Goal: Task Accomplishment & Management: Use online tool/utility

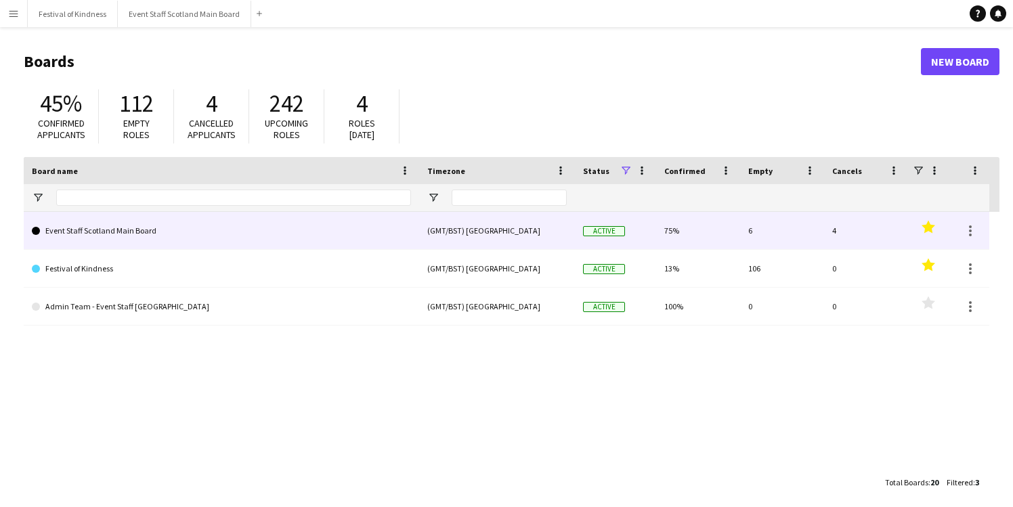
click at [349, 233] on link "Event Staff Scotland Main Board" at bounding box center [221, 231] width 379 height 38
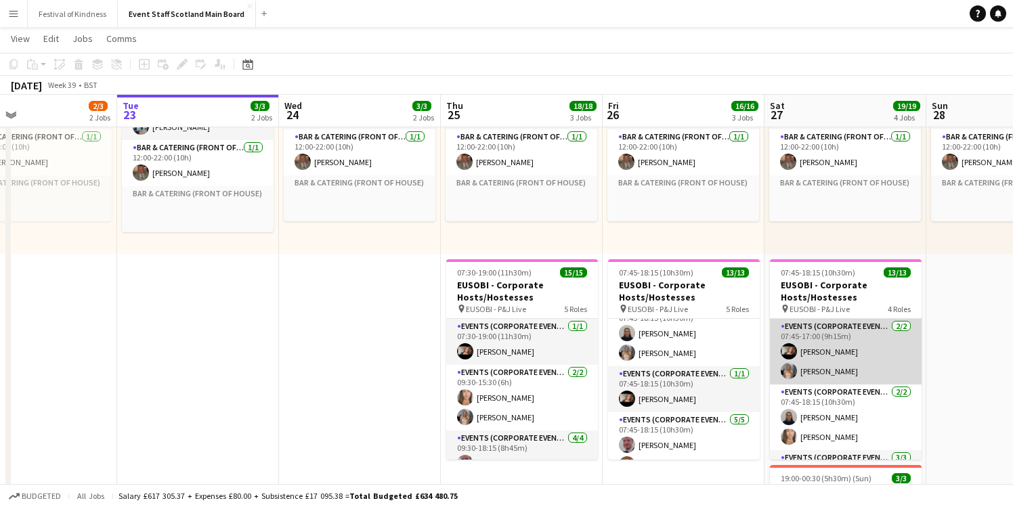
scroll to position [0, 464]
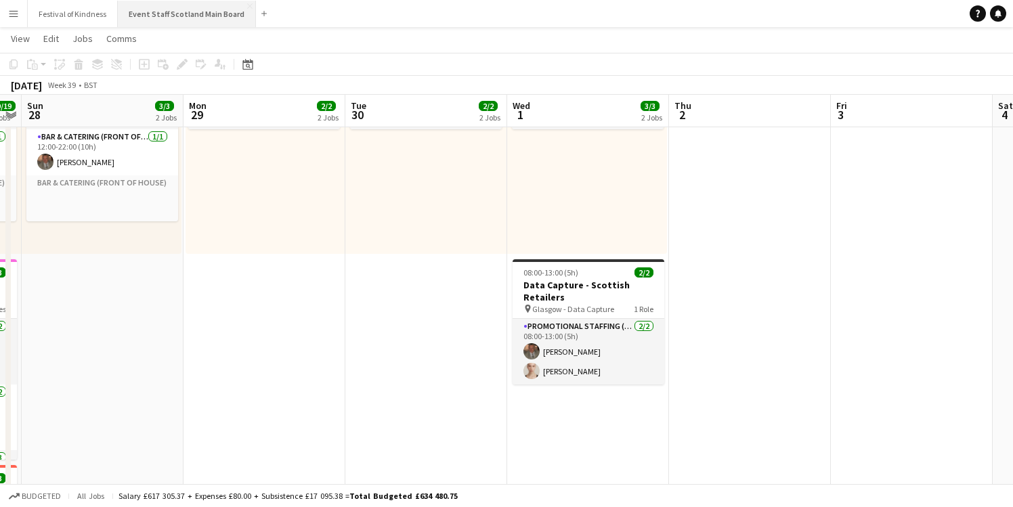
click at [171, 21] on button "Event Staff Scotland Main Board Close" at bounding box center [187, 14] width 138 height 26
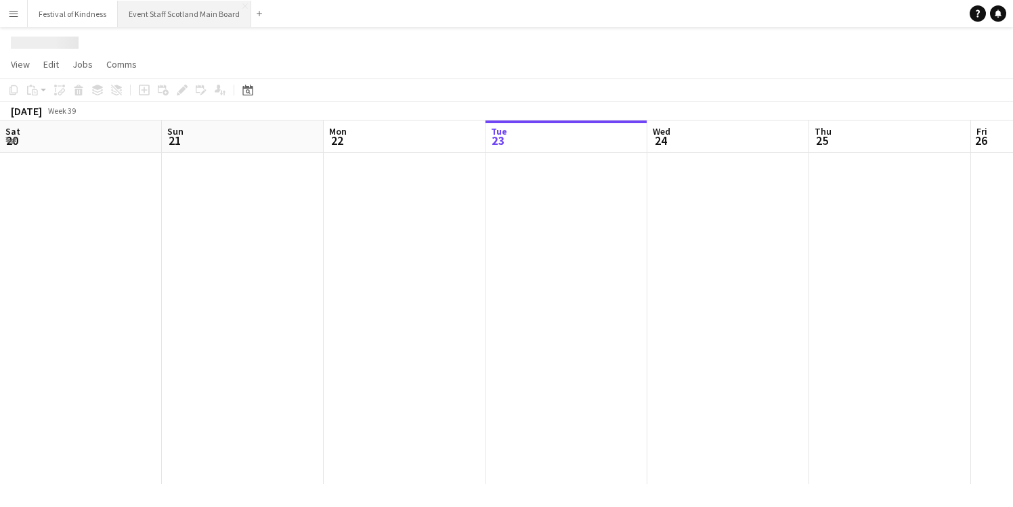
scroll to position [0, 324]
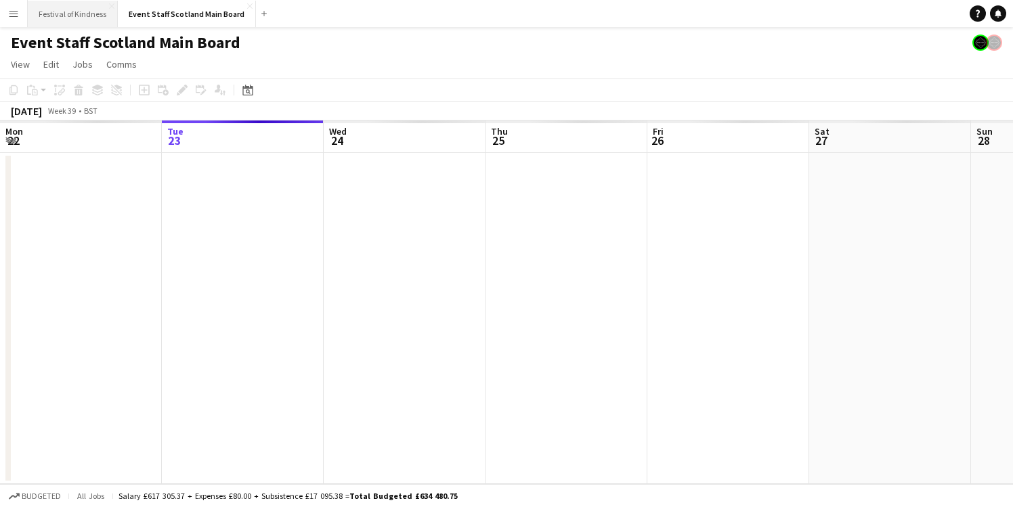
click at [60, 8] on button "Festival of Kindness Close" at bounding box center [73, 14] width 90 height 26
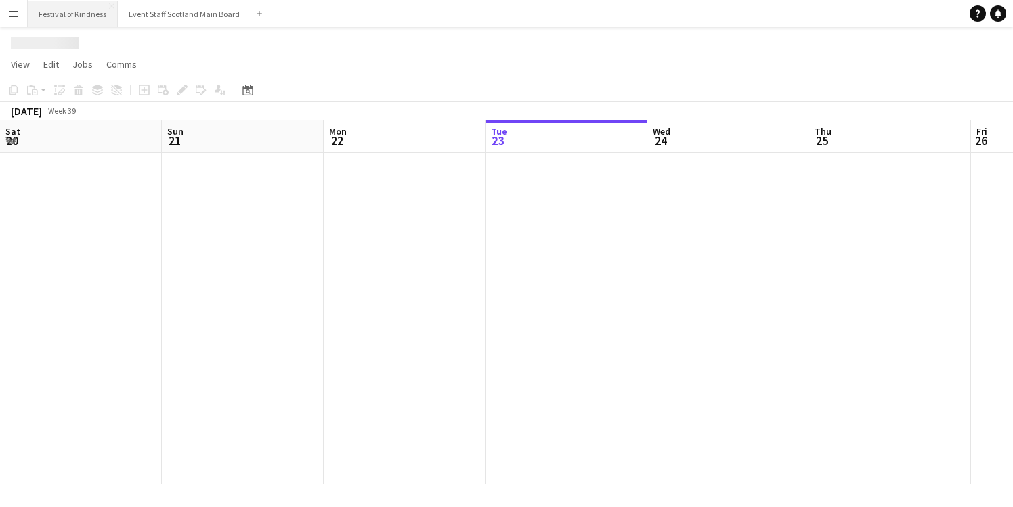
scroll to position [0, 324]
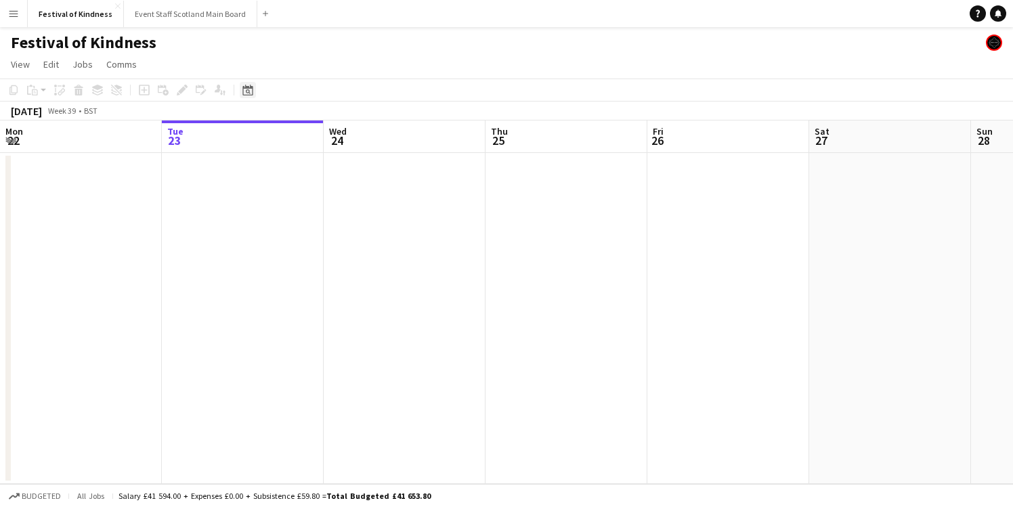
click at [248, 91] on icon "Date picker" at bounding box center [247, 90] width 11 height 11
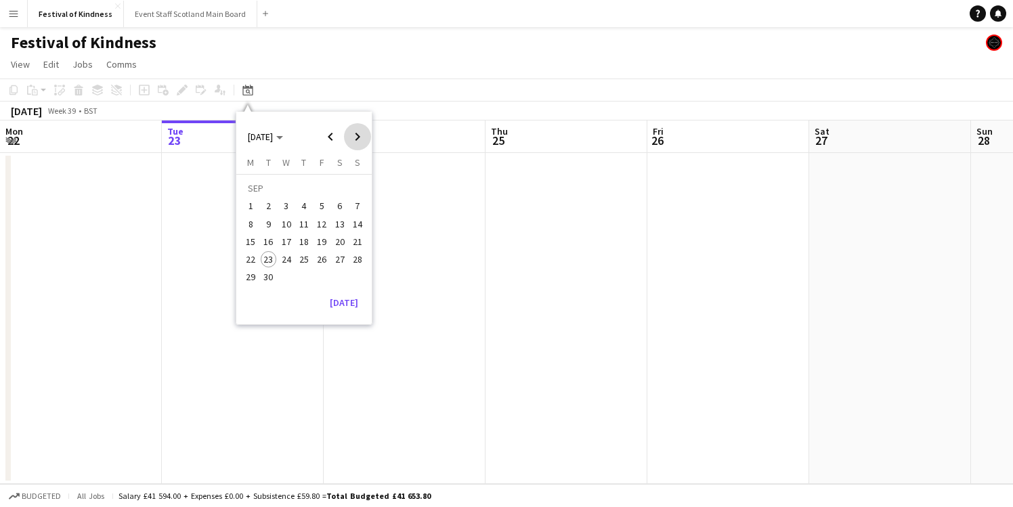
click at [356, 137] on span "Next month" at bounding box center [357, 136] width 27 height 27
click at [344, 244] on span "22" at bounding box center [340, 245] width 16 height 16
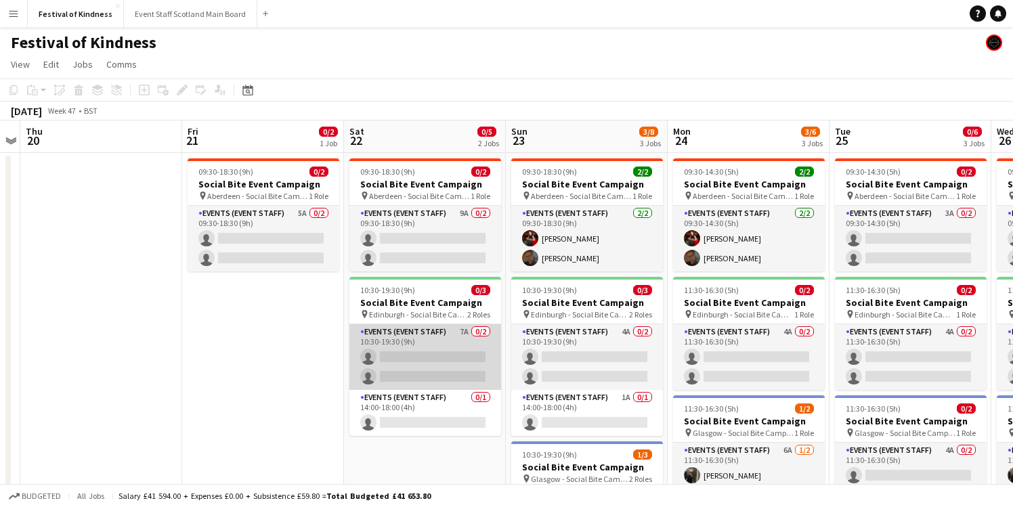
click at [469, 338] on app-card-role "Events (Event Staff) 7A 0/2 10:30-19:30 (9h) single-neutral-actions single-neut…" at bounding box center [425, 357] width 152 height 66
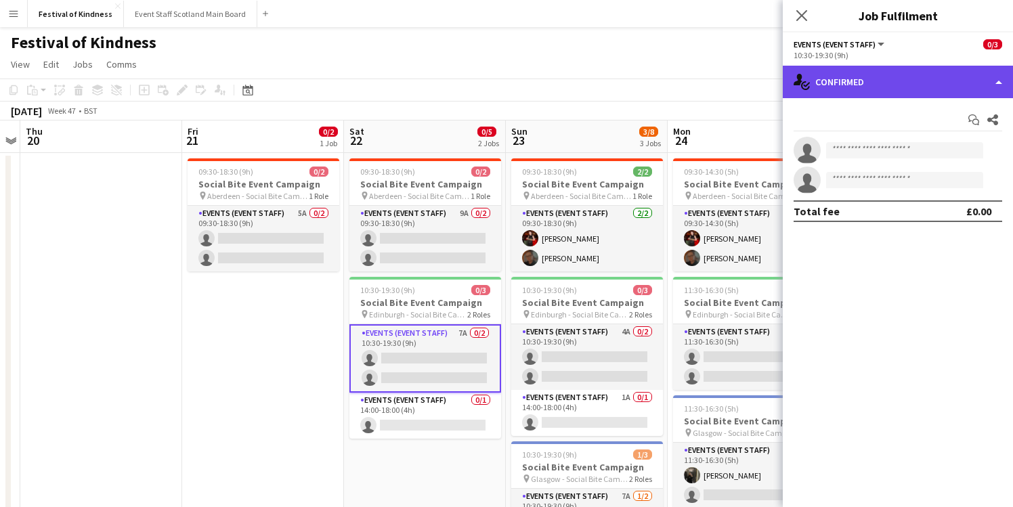
click at [905, 89] on div "single-neutral-actions-check-2 Confirmed" at bounding box center [897, 82] width 230 height 32
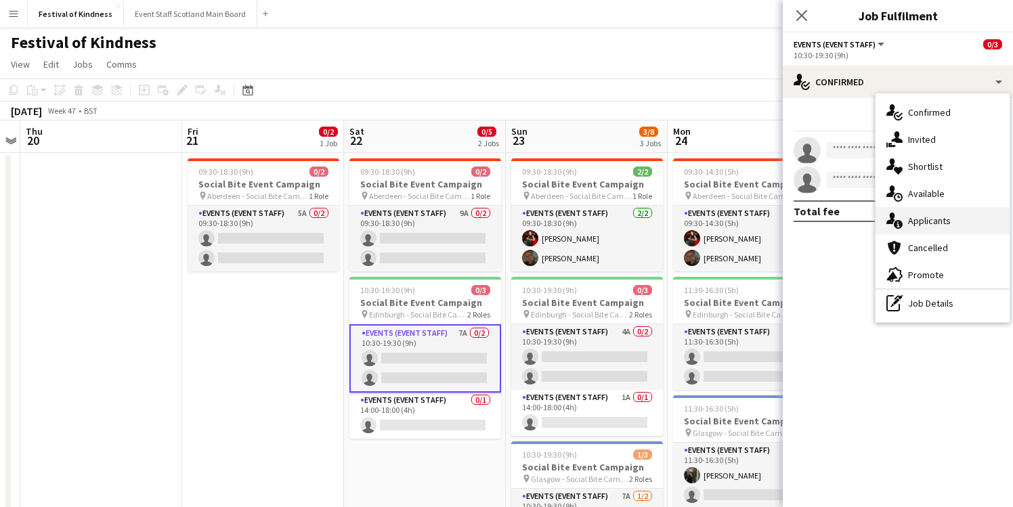
click at [930, 221] on span "Applicants" at bounding box center [929, 221] width 43 height 12
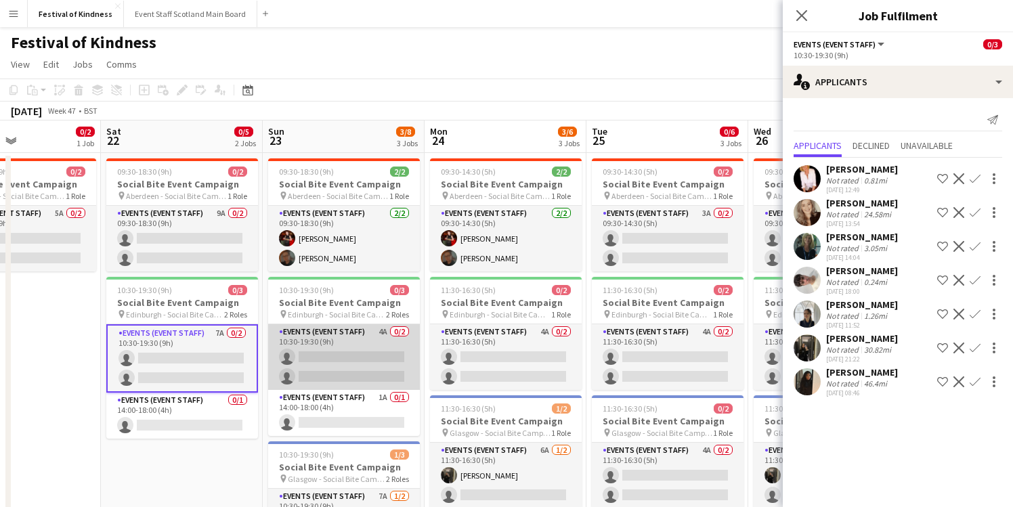
scroll to position [0, 397]
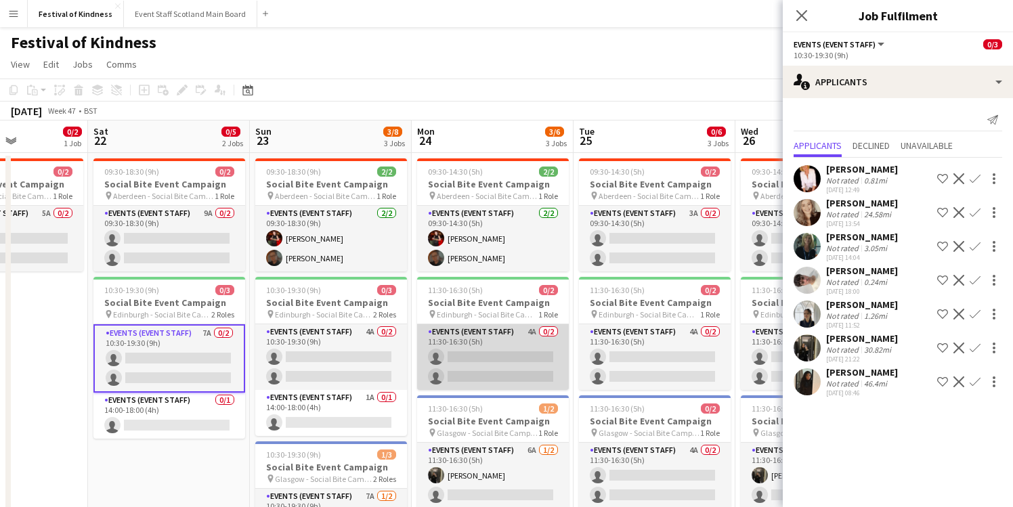
click at [518, 335] on app-card-role "Events (Event Staff) 4A 0/2 11:30-16:30 (5h) single-neutral-actions single-neut…" at bounding box center [493, 357] width 152 height 66
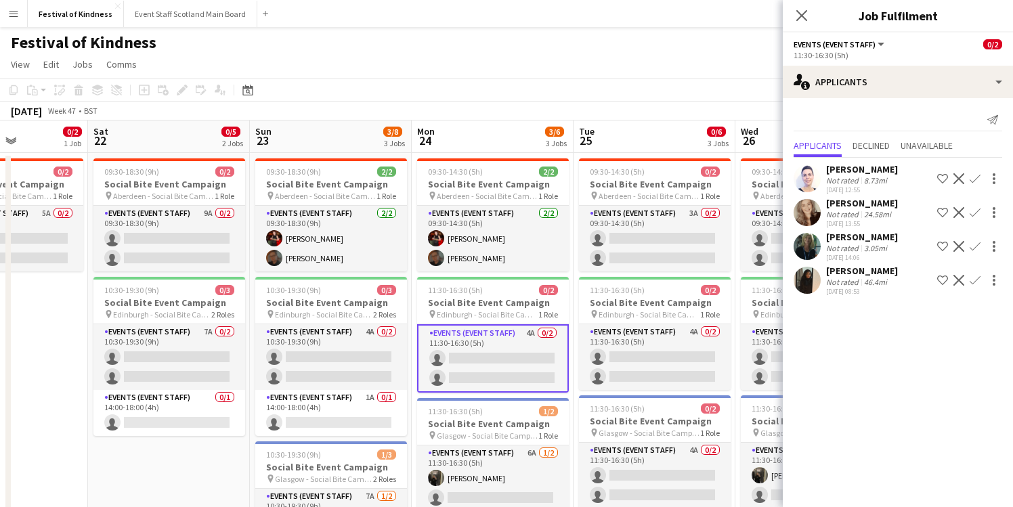
click at [644, 112] on div "[DATE] Week 47 • BST" at bounding box center [506, 111] width 1013 height 19
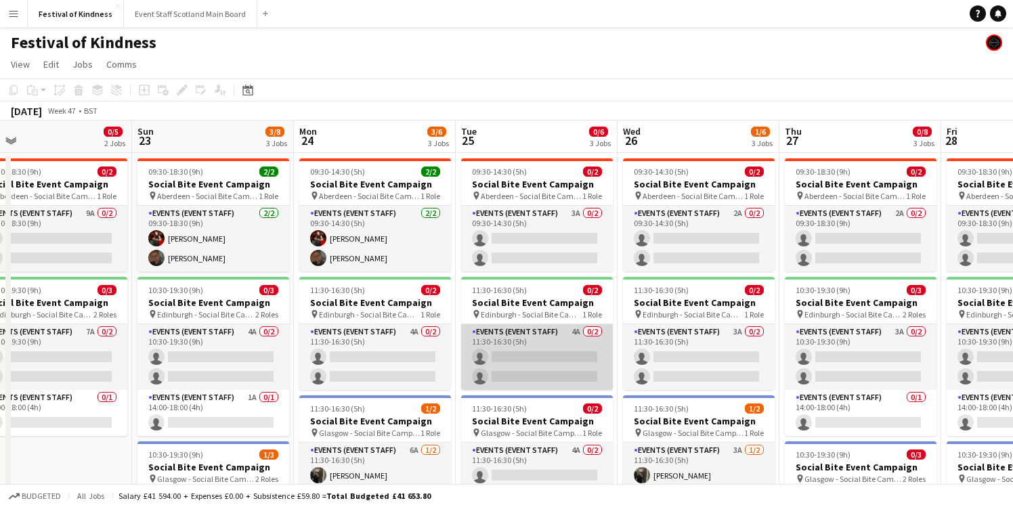
scroll to position [0, 567]
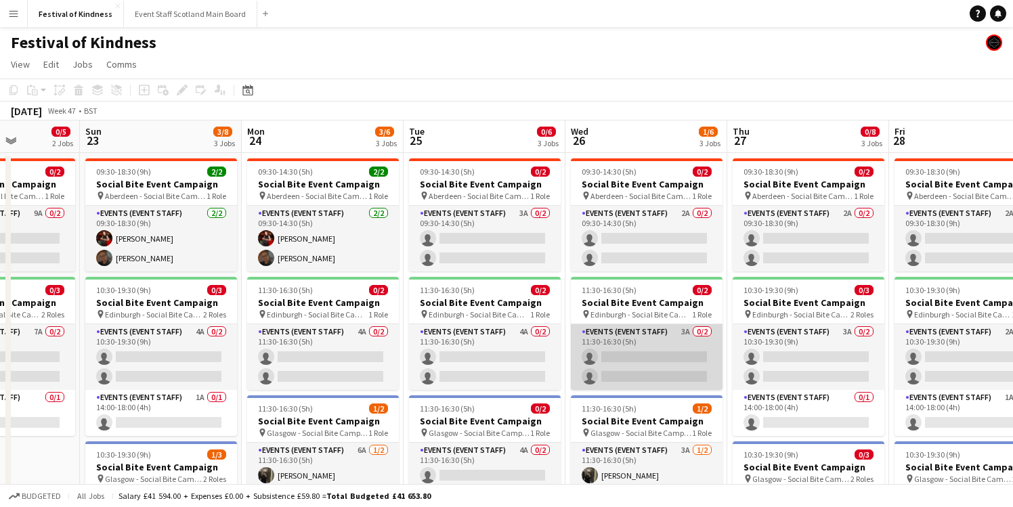
click at [686, 337] on app-card-role "Events (Event Staff) 3A 0/2 11:30-16:30 (5h) single-neutral-actions single-neut…" at bounding box center [647, 357] width 152 height 66
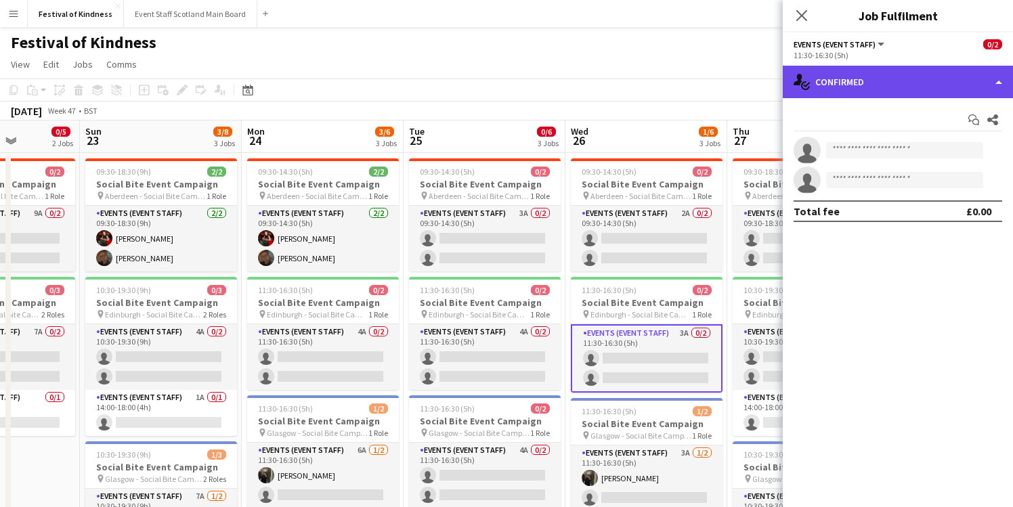
click at [963, 87] on div "single-neutral-actions-check-2 Confirmed" at bounding box center [897, 82] width 230 height 32
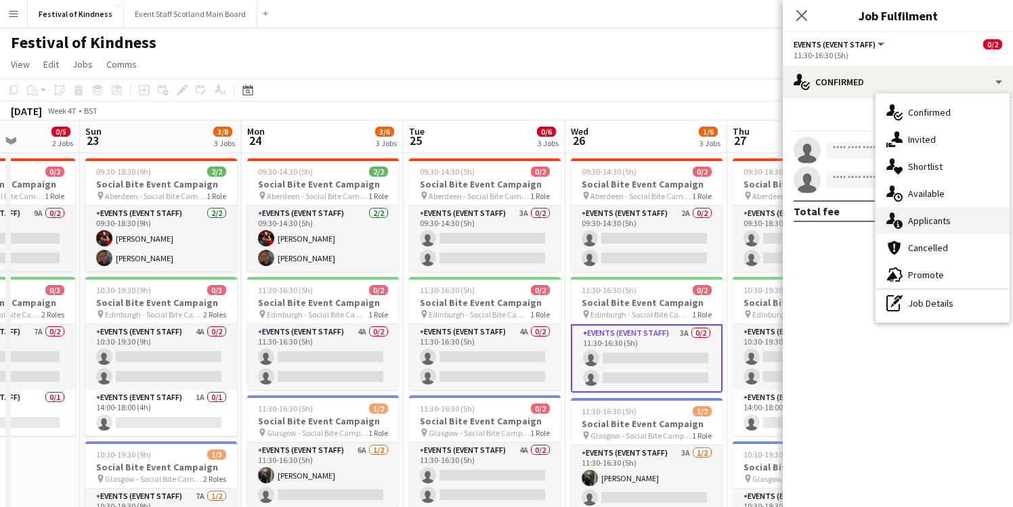
click at [921, 221] on span "Applicants" at bounding box center [929, 221] width 43 height 12
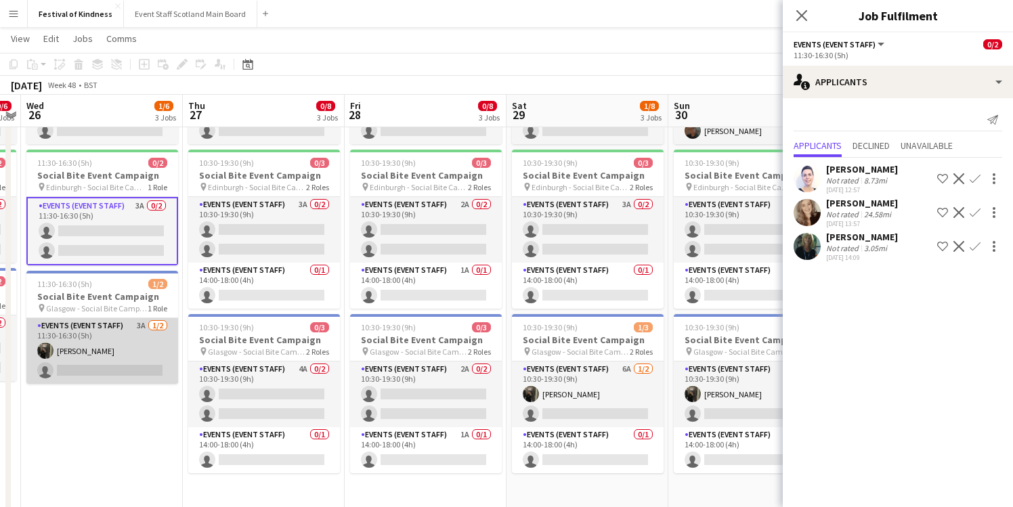
scroll to position [0, 505]
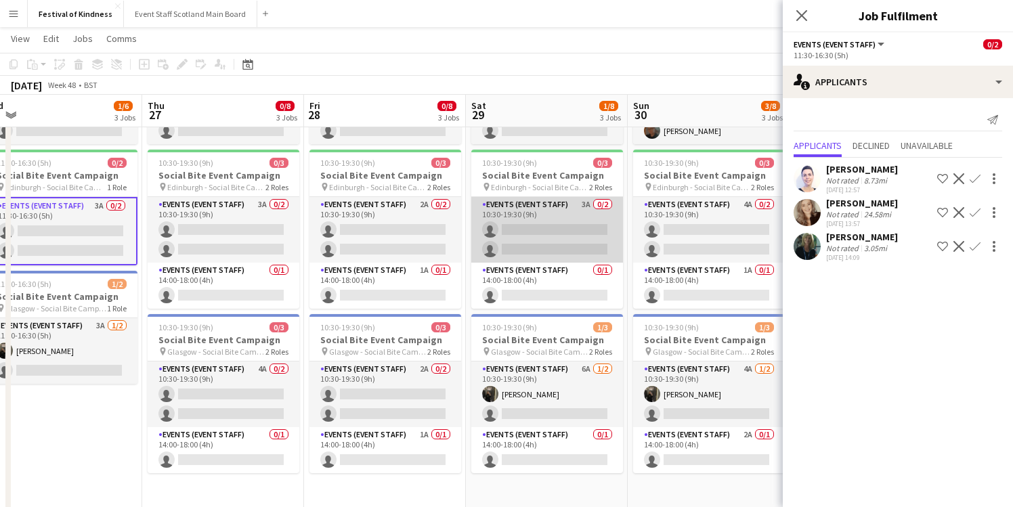
click at [582, 223] on app-card-role "Events (Event Staff) 3A 0/2 10:30-19:30 (9h) single-neutral-actions single-neut…" at bounding box center [547, 230] width 152 height 66
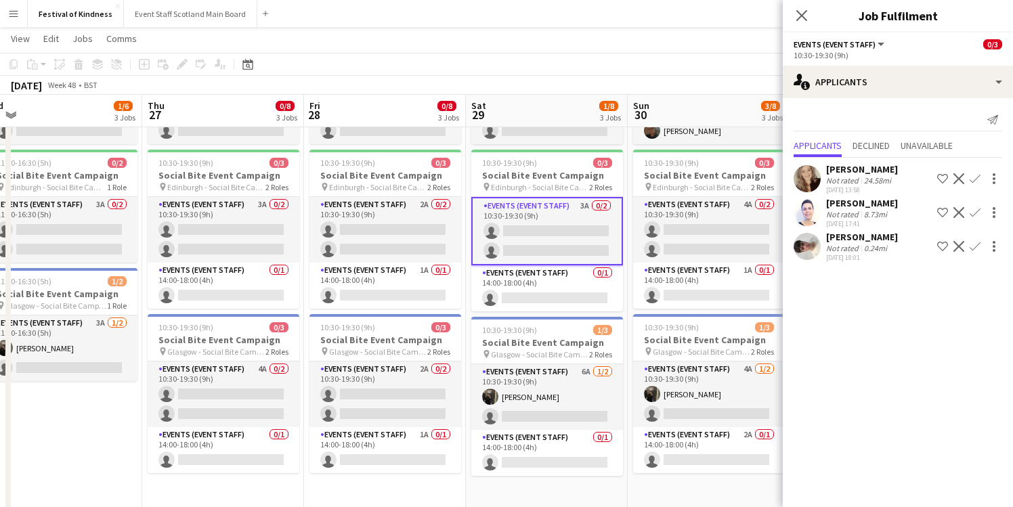
click at [745, 91] on div "[DATE] Week 48 • BST" at bounding box center [506, 85] width 1013 height 19
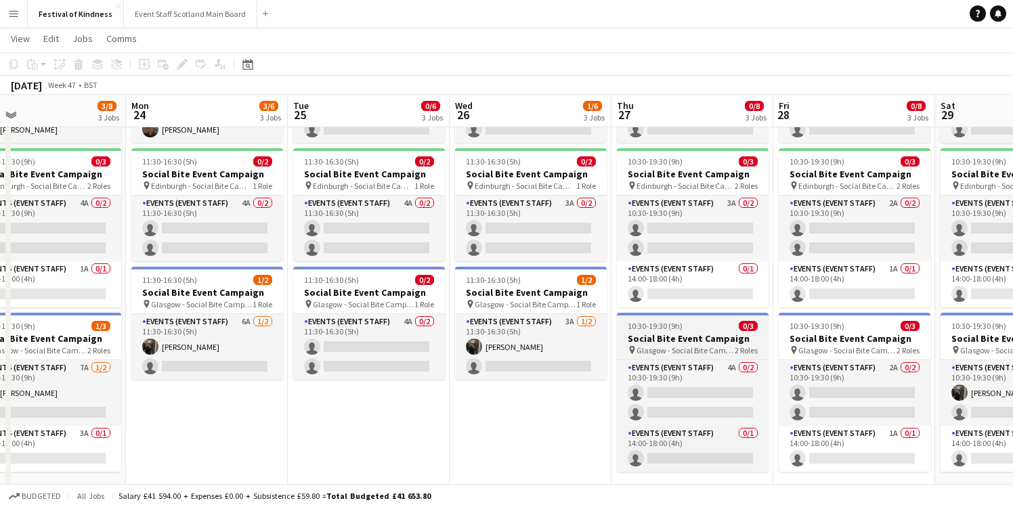
scroll to position [0, 537]
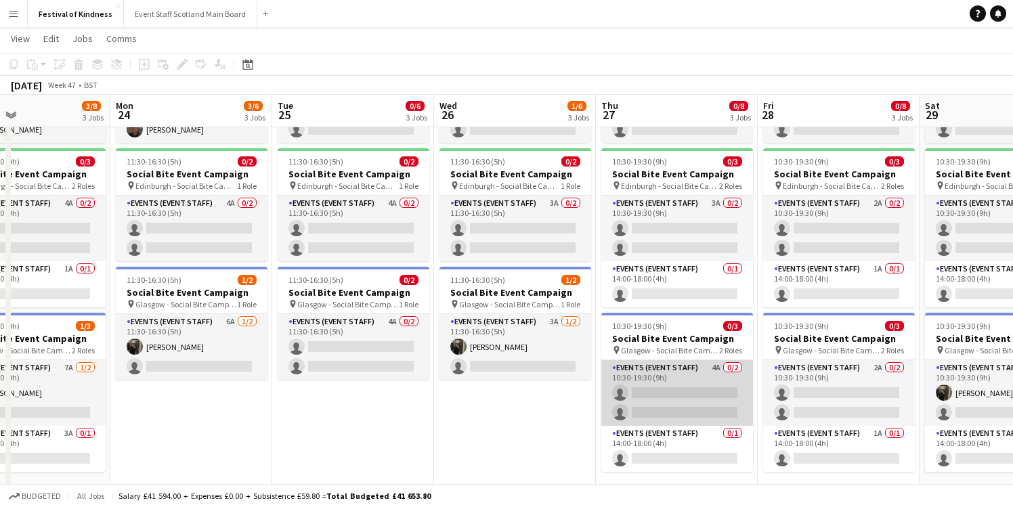
click at [715, 376] on app-card-role "Events (Event Staff) 4A 0/2 10:30-19:30 (9h) single-neutral-actions single-neut…" at bounding box center [677, 393] width 152 height 66
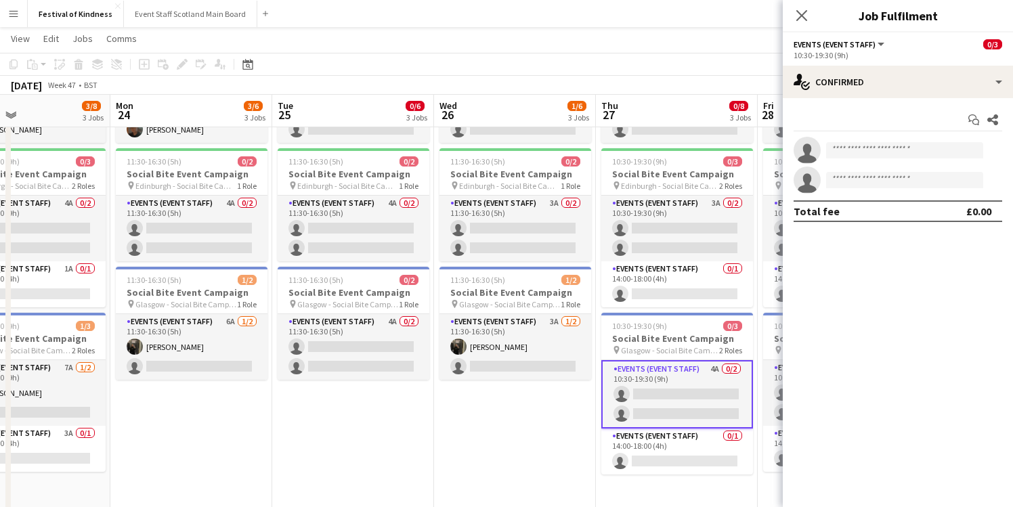
click at [709, 61] on app-toolbar "Copy Paste Paste Command V Paste with crew Command Shift V Paste linked Job [GE…" at bounding box center [506, 64] width 1013 height 23
